Goal: Find contact information: Find contact information

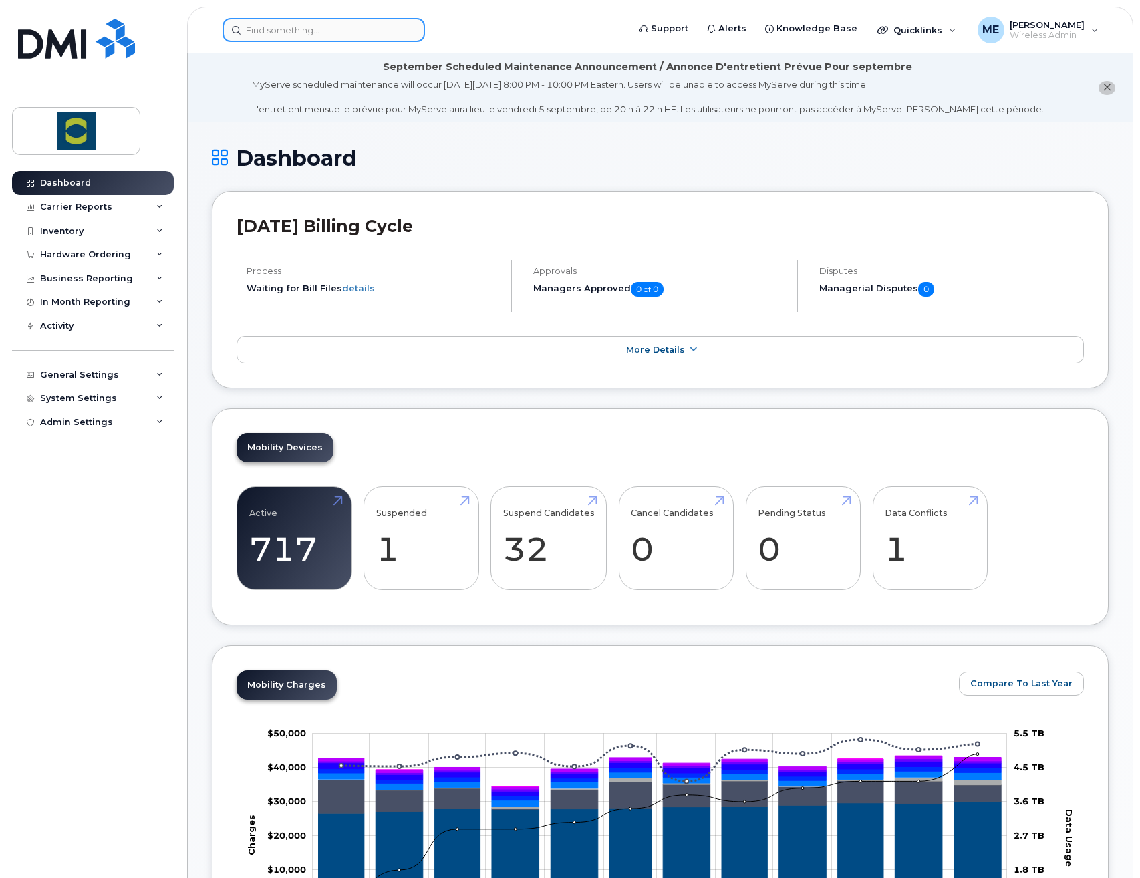
click at [271, 31] on input at bounding box center [324, 30] width 203 height 24
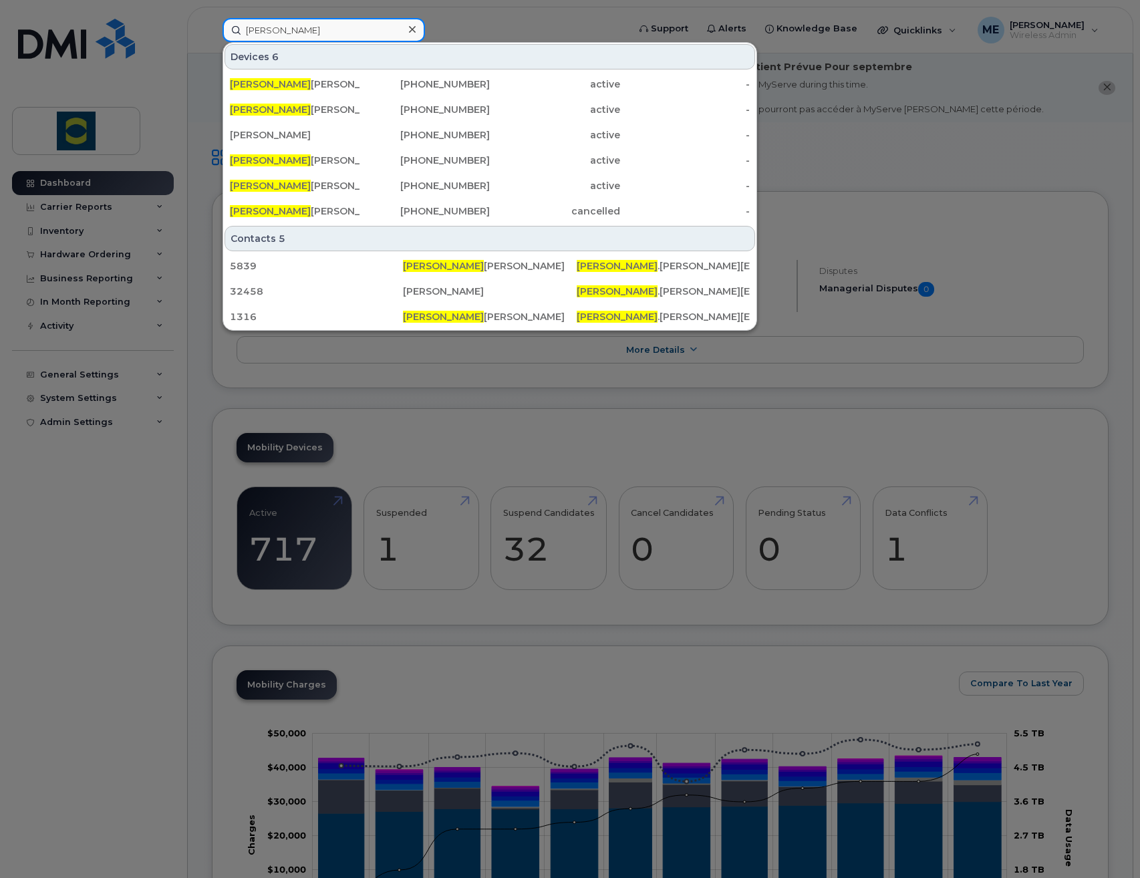
type input "[PERSON_NAME]"
click at [493, 25] on div at bounding box center [570, 439] width 1140 height 878
click at [364, 22] on input "[PERSON_NAME]" at bounding box center [324, 30] width 203 height 24
click at [302, 161] on div "[PERSON_NAME]" at bounding box center [295, 160] width 130 height 13
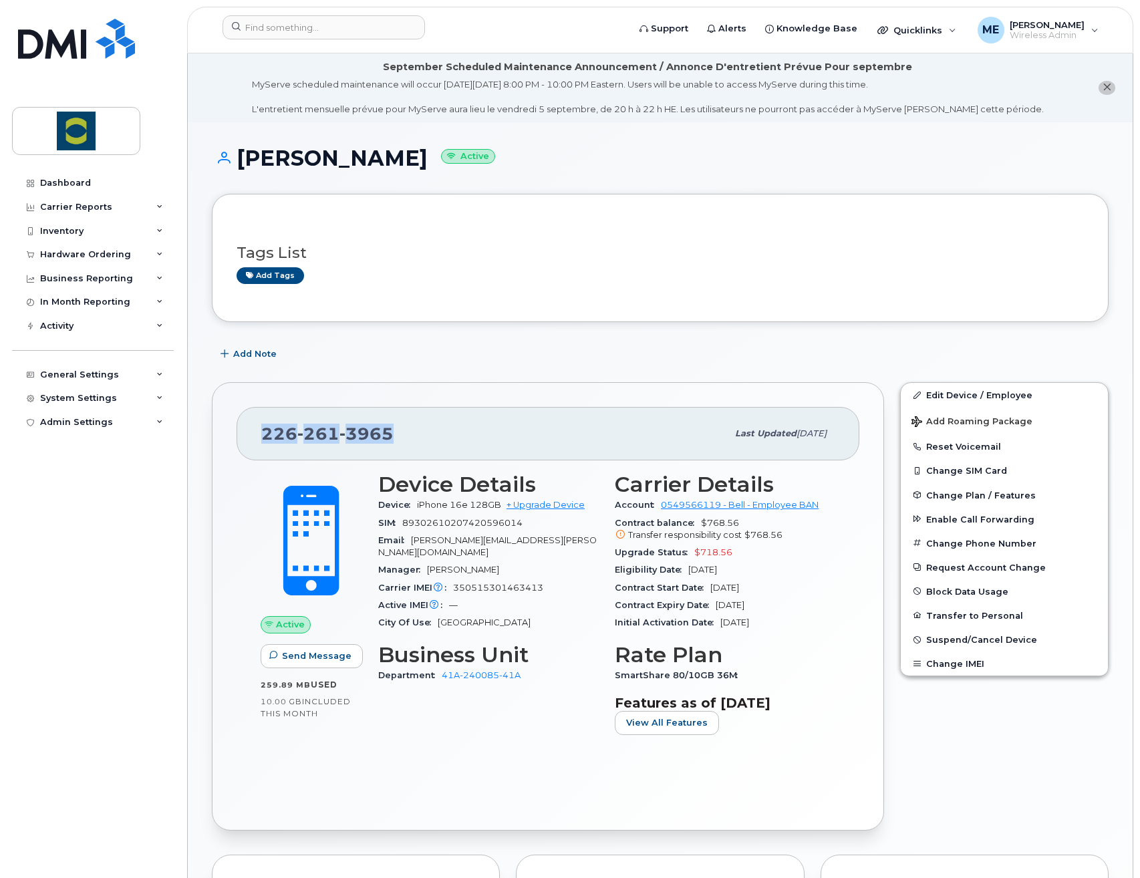
drag, startPoint x: 397, startPoint y: 431, endPoint x: 255, endPoint y: 444, distance: 142.4
click at [255, 444] on div "226 261 3965 Last updated Aug 09, 2025" at bounding box center [548, 433] width 623 height 53
copy span "226 261 3965"
